Goal: Find specific page/section: Find specific page/section

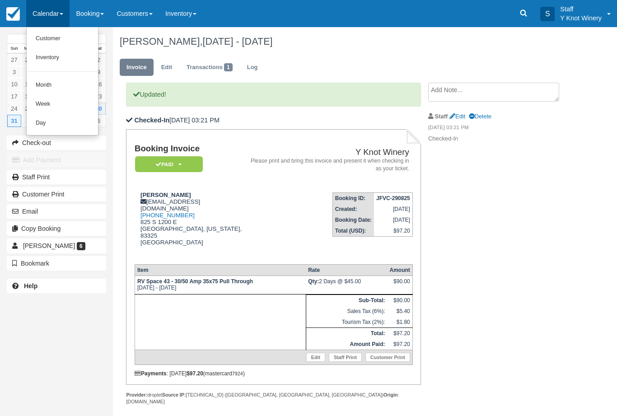
click at [63, 45] on link "Customer" at bounding box center [62, 38] width 71 height 19
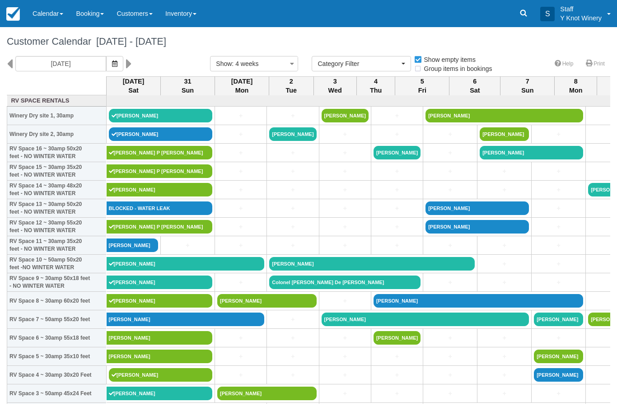
select select
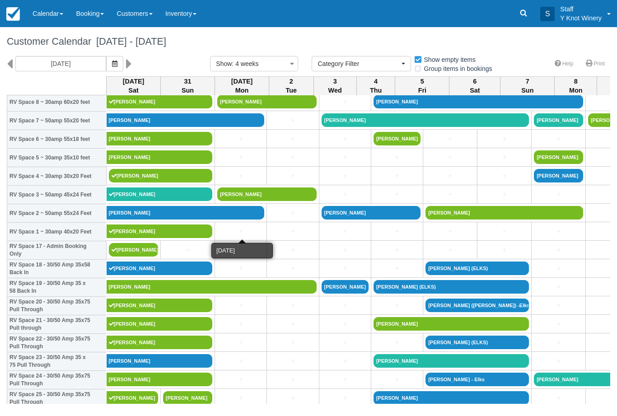
scroll to position [200, 0]
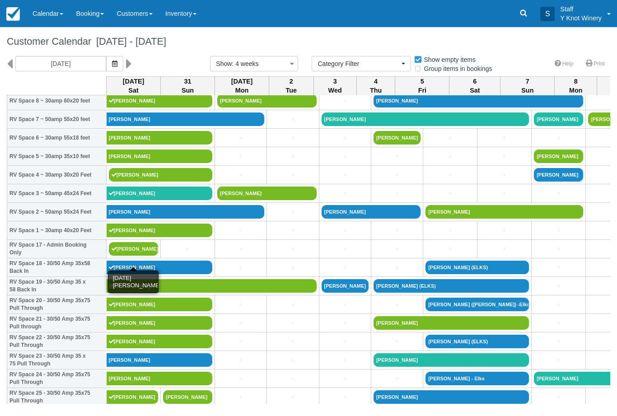
click at [139, 256] on link "[PERSON_NAME]" at bounding box center [133, 249] width 49 height 14
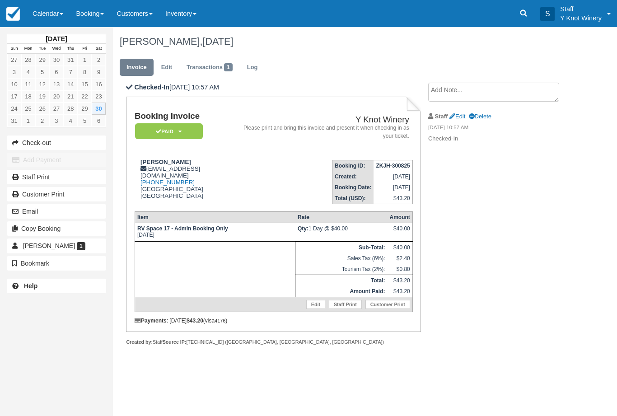
click at [48, 19] on link "Calendar" at bounding box center [47, 13] width 43 height 27
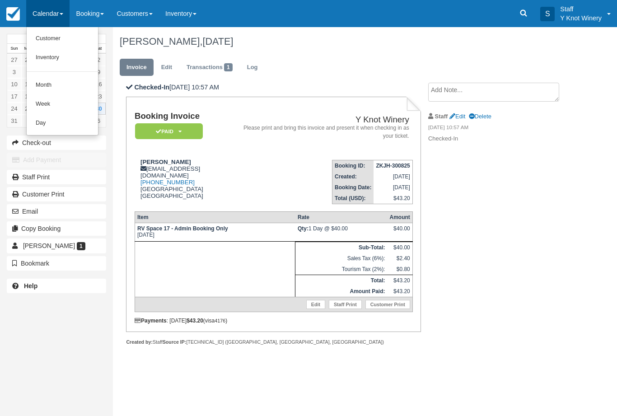
click at [68, 40] on link "Customer" at bounding box center [62, 38] width 71 height 19
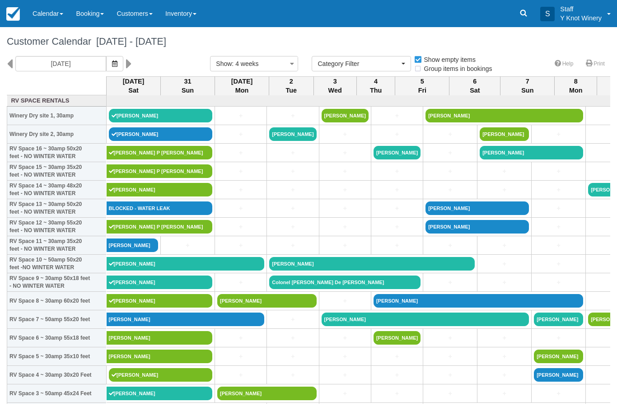
select select
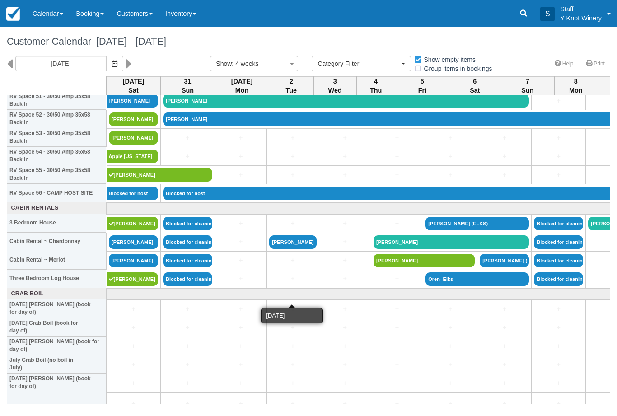
scroll to position [978, 0]
